Goal: Information Seeking & Learning: Check status

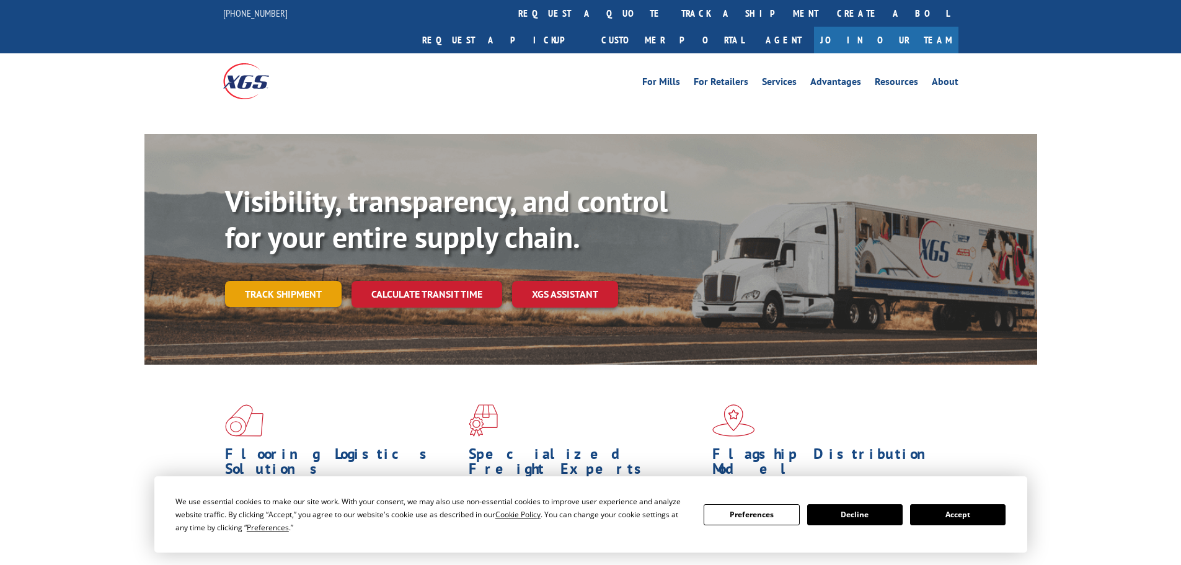
click at [309, 281] on link "Track shipment" at bounding box center [283, 294] width 117 height 26
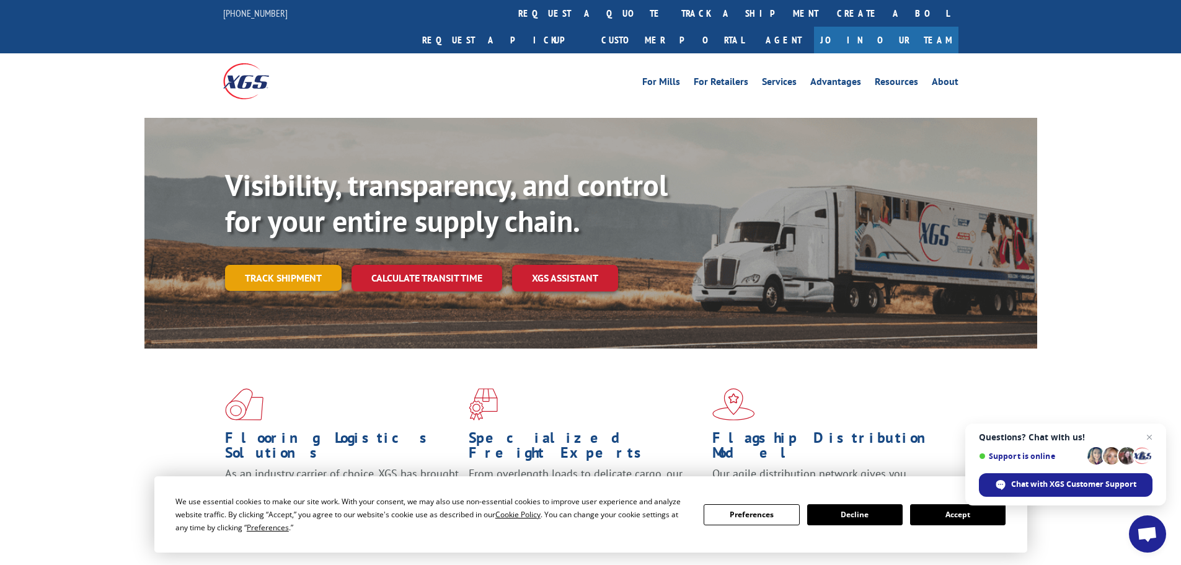
click at [291, 265] on link "Track shipment" at bounding box center [283, 278] width 117 height 26
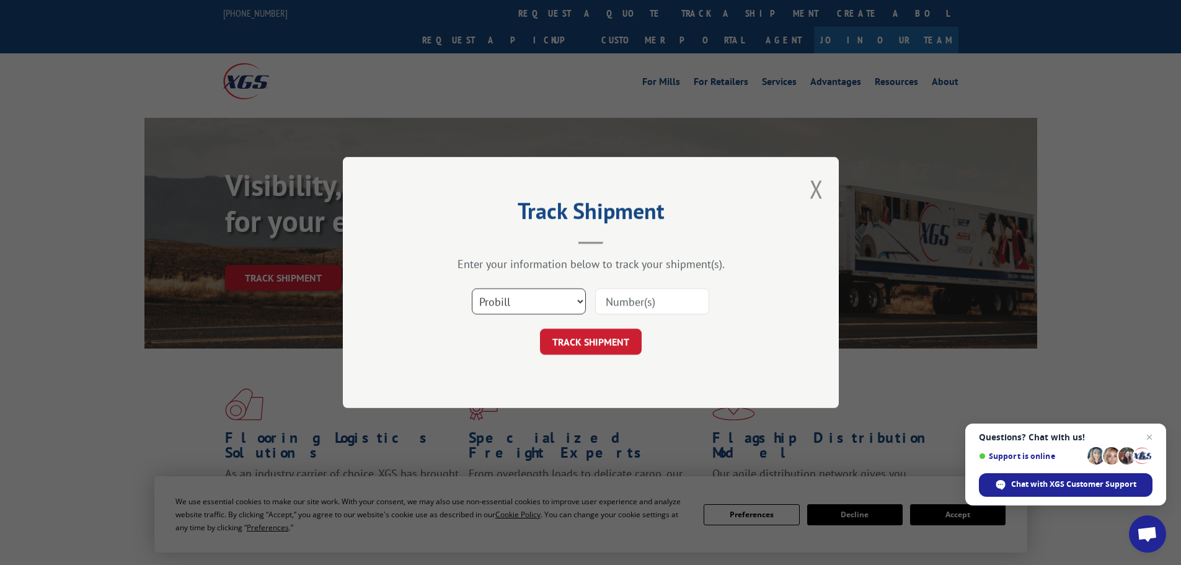
click at [481, 306] on select "Select category... Probill BOL PO" at bounding box center [529, 301] width 114 height 26
select select "bol"
click at [472, 288] on select "Select category... Probill BOL PO" at bounding box center [529, 301] width 114 height 26
click at [634, 307] on input at bounding box center [652, 301] width 114 height 26
paste input "5560225"
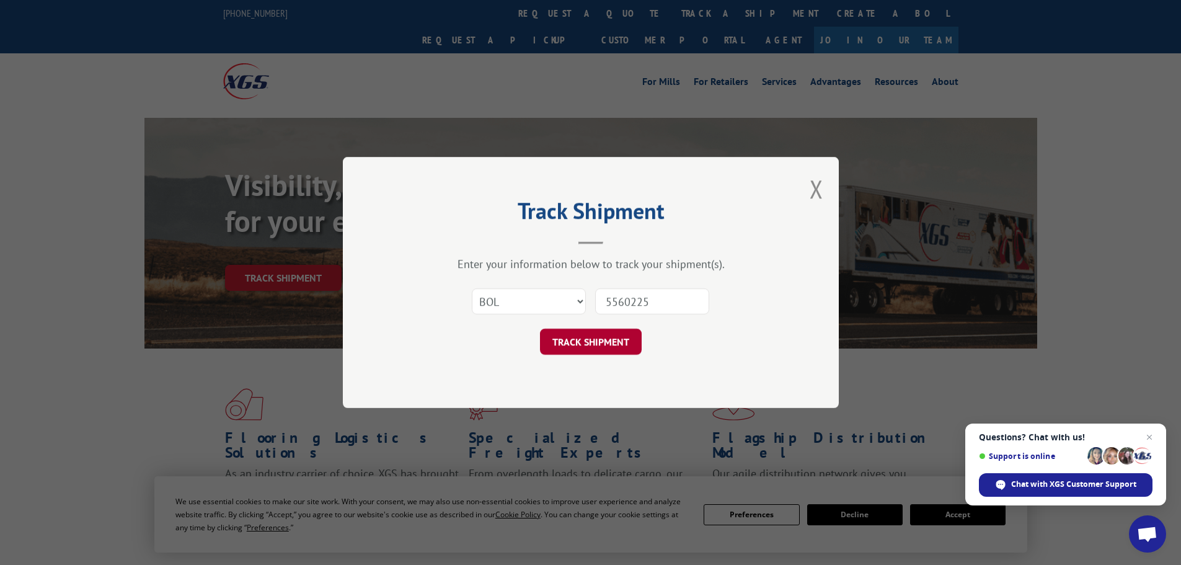
type input "5560225"
click at [587, 343] on button "TRACK SHIPMENT" at bounding box center [591, 342] width 102 height 26
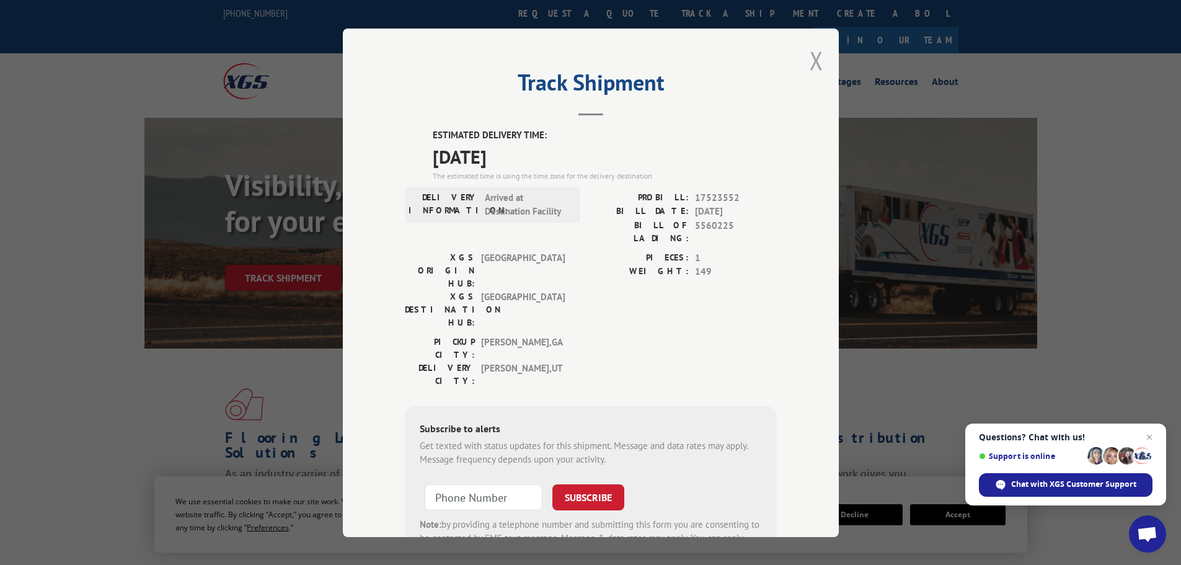
click at [813, 64] on button "Close modal" at bounding box center [817, 60] width 14 height 33
